Goal: Check status

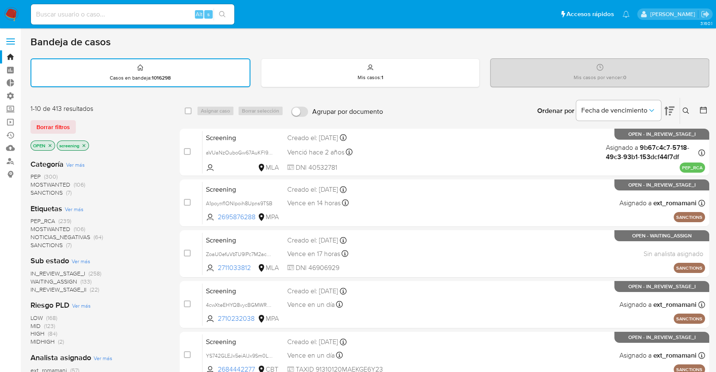
click at [519, 40] on div "Bandeja de casos" at bounding box center [370, 42] width 679 height 13
click at [78, 122] on div "Borrar filtros" at bounding box center [99, 127] width 136 height 14
click at [516, 7] on ul "Pausado Ver notificaciones Alt s Accesos rápidos Presiona las siguientes teclas…" at bounding box center [330, 13] width 607 height 21
click at [530, 6] on ul "Pausado Ver notificaciones Alt s Accesos rápidos Presiona las siguientes teclas…" at bounding box center [330, 13] width 607 height 21
click at [108, 131] on div "Borrar filtros" at bounding box center [99, 127] width 136 height 14
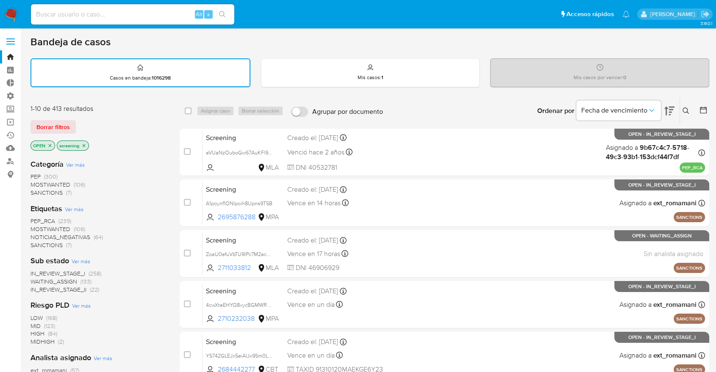
click at [108, 131] on div "Borrar filtros" at bounding box center [99, 127] width 136 height 14
click at [100, 127] on div "Borrar filtros" at bounding box center [99, 127] width 136 height 14
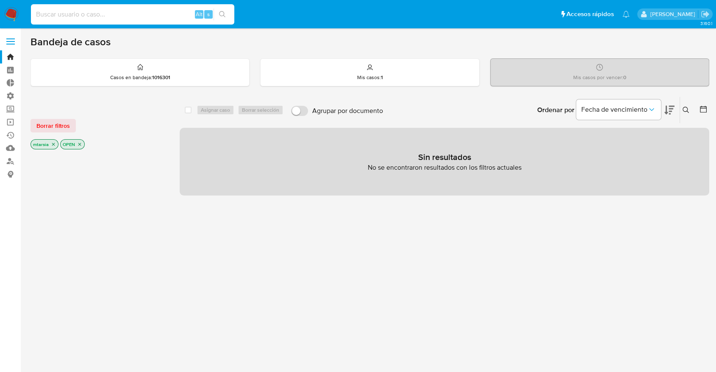
click at [169, 16] on input at bounding box center [132, 14] width 203 height 11
paste input "2545341835"
type input "2545341835"
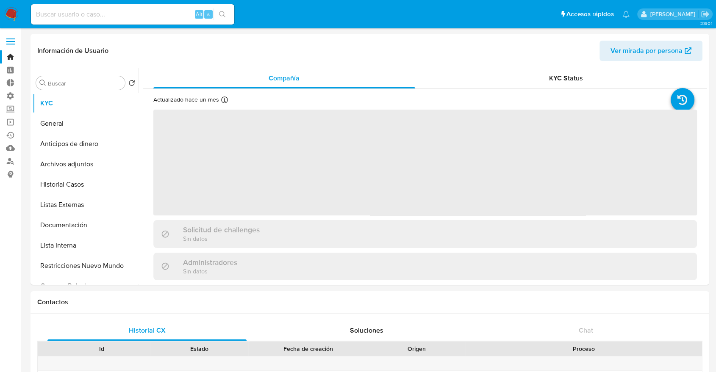
select select "10"
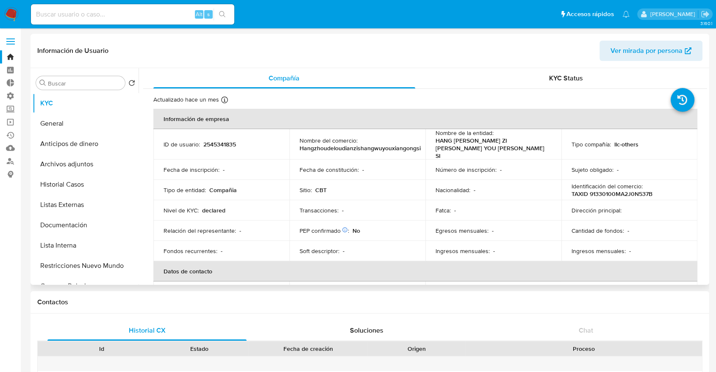
click at [706, 80] on div "Compañía KYC Status Actualizado hace un mes Creado: 10/07/2025 03:11:27 Actuali…" at bounding box center [423, 176] width 569 height 217
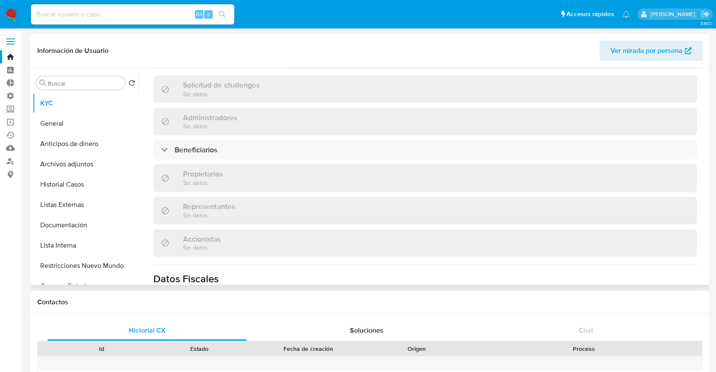
scroll to position [373, 0]
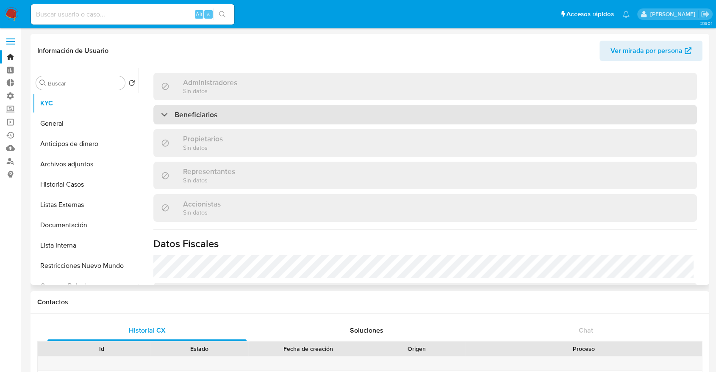
click at [644, 105] on div "Beneficiarios" at bounding box center [425, 114] width 544 height 19
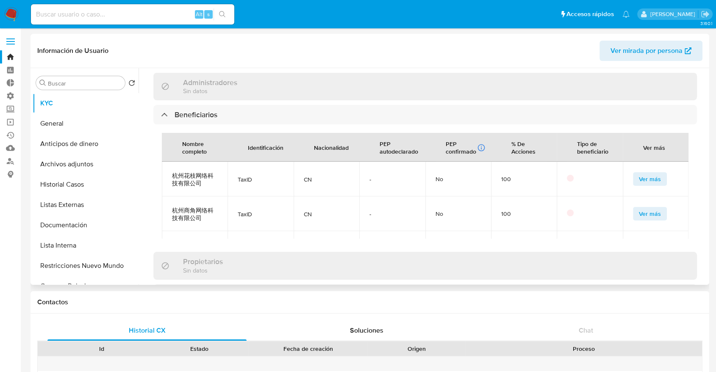
click at [650, 173] on span "Ver más" at bounding box center [650, 179] width 22 height 12
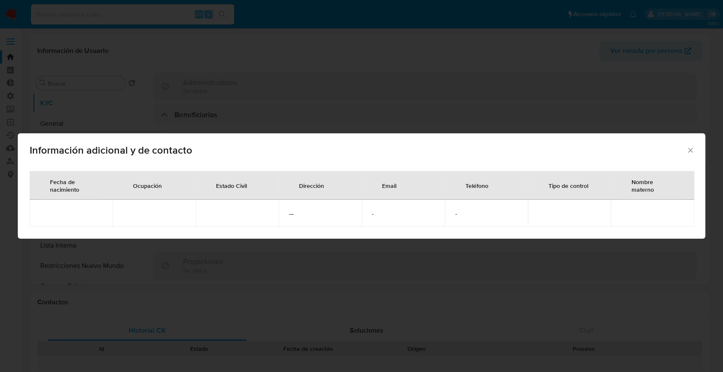
click at [693, 148] on icon "Cerrar" at bounding box center [690, 150] width 8 height 8
